Goal: Information Seeking & Learning: Stay updated

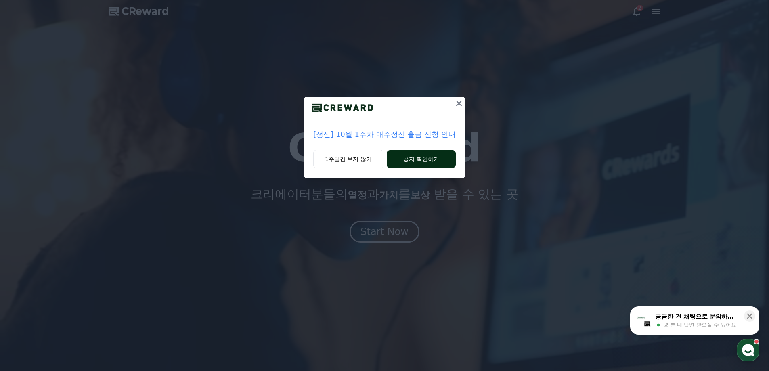
click at [393, 162] on button "공지 확인하기" at bounding box center [421, 159] width 69 height 18
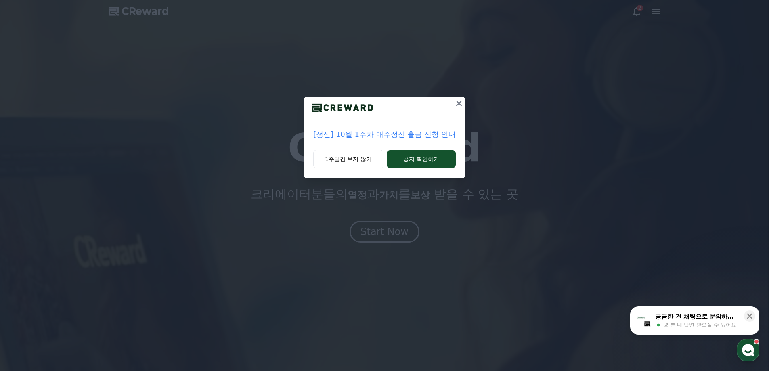
click at [384, 224] on div "[정산] 10월 1주차 매주정산 출금 신청 안내 1주일간 보지 않기 공지 확인하기" at bounding box center [384, 185] width 769 height 371
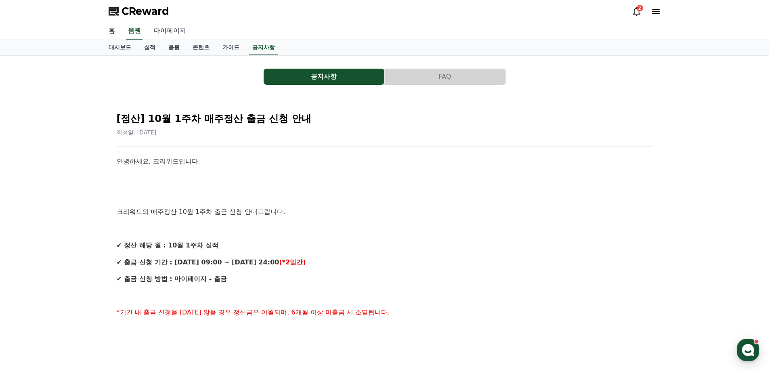
click at [187, 28] on link "마이페이지" at bounding box center [169, 31] width 45 height 17
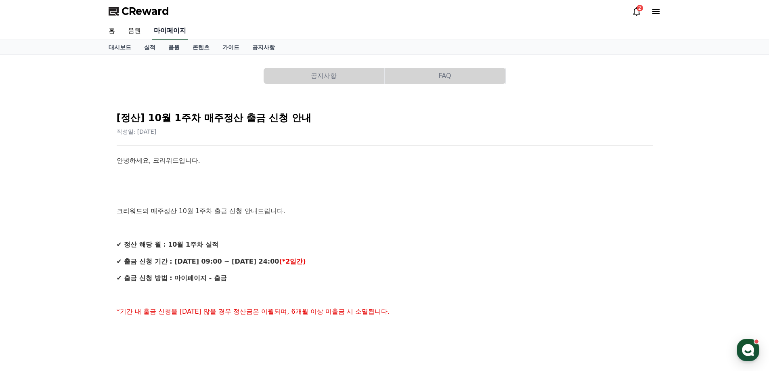
select select "**********"
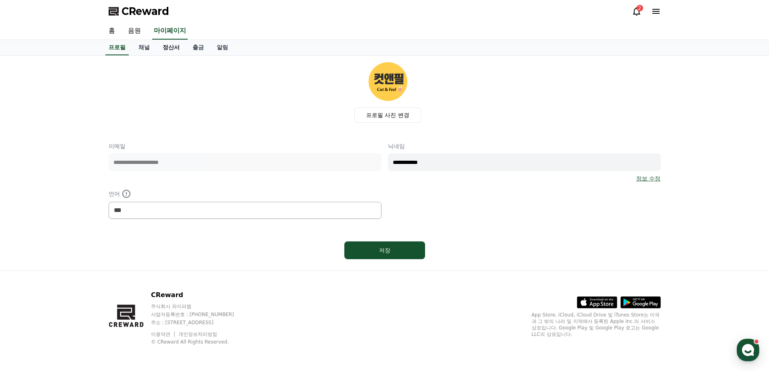
click at [183, 49] on link "정산서" at bounding box center [171, 47] width 30 height 15
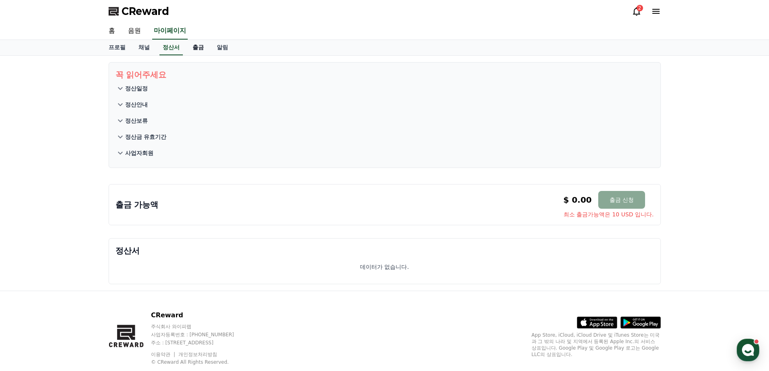
click at [197, 50] on link "출금" at bounding box center [198, 47] width 24 height 15
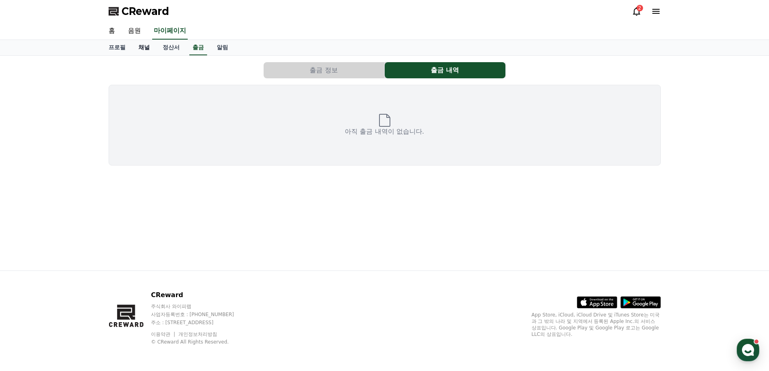
click at [151, 51] on link "채널" at bounding box center [144, 47] width 24 height 15
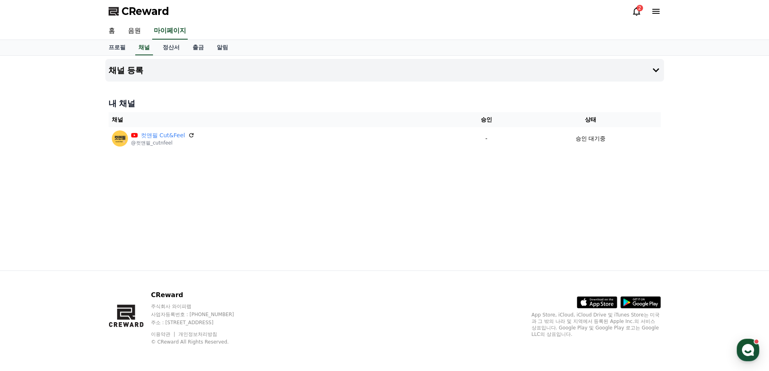
click at [639, 10] on div "2" at bounding box center [640, 8] width 6 height 6
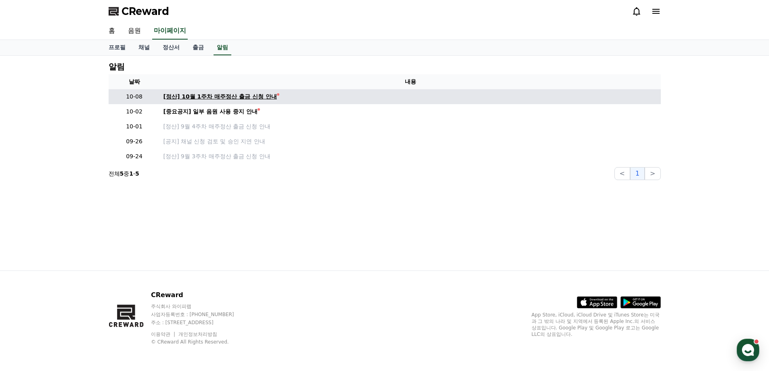
click at [253, 94] on div "[정산] 10월 1주차 매주정산 출금 신청 안내" at bounding box center [220, 96] width 113 height 8
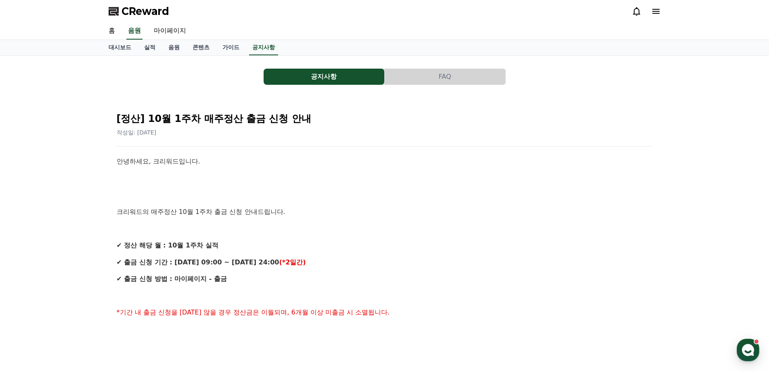
click at [238, 147] on div "[정산] 10월 1주차 매주정산 출금 신청 안내 작성일: [DATE] 안녕하세요, 크리워드입니다. 크리워드의 매주정산 10월 1주차 출금 신청…" at bounding box center [384, 375] width 539 height 542
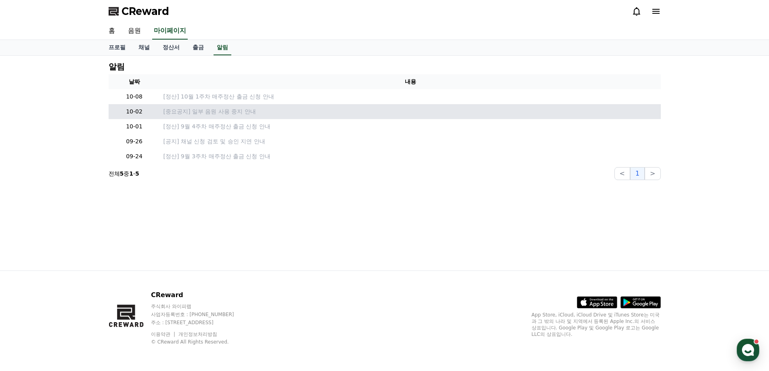
click at [213, 116] on td "[중요공지] 일부 음원 사용 중지 안내" at bounding box center [410, 111] width 501 height 15
click at [214, 111] on p "[중요공지] 일부 음원 사용 중지 안내" at bounding box center [411, 111] width 494 height 8
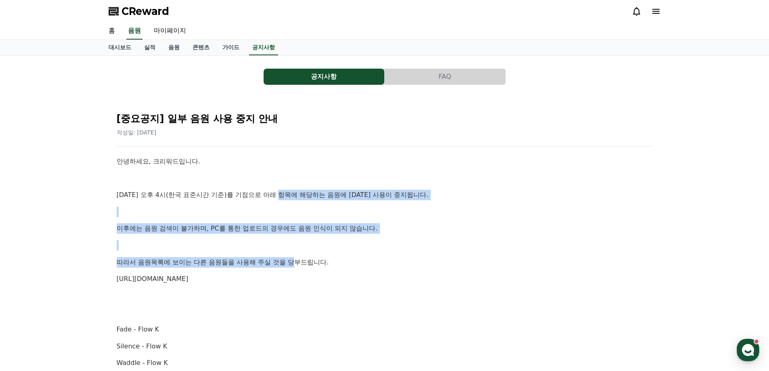
click at [318, 307] on p at bounding box center [385, 312] width 536 height 10
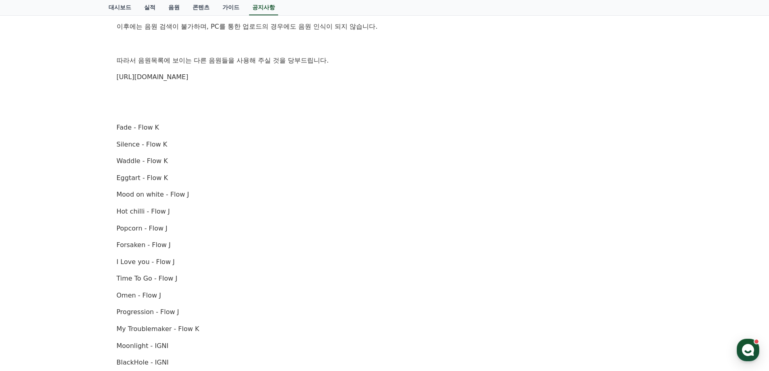
scroll to position [283, 0]
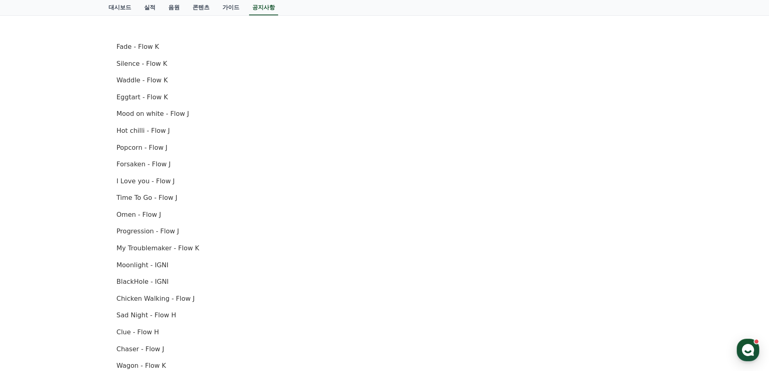
drag, startPoint x: 205, startPoint y: 226, endPoint x: 227, endPoint y: 285, distance: 62.5
click at [219, 275] on div "안녕하세요, 크리워드입니다. [DATE] 오후 4시(한국 표준시간 기준)를 기점으로 아래 항목에 해당하는 음원에 [DATE] 사용이 중지됩니다…" at bounding box center [385, 190] width 536 height 632
click at [227, 285] on p "BlackHole - IGNI" at bounding box center [385, 282] width 536 height 10
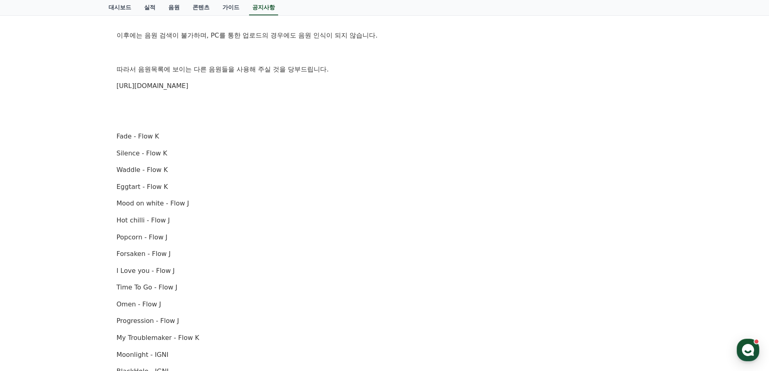
scroll to position [0, 0]
